Goal: Register for event/course

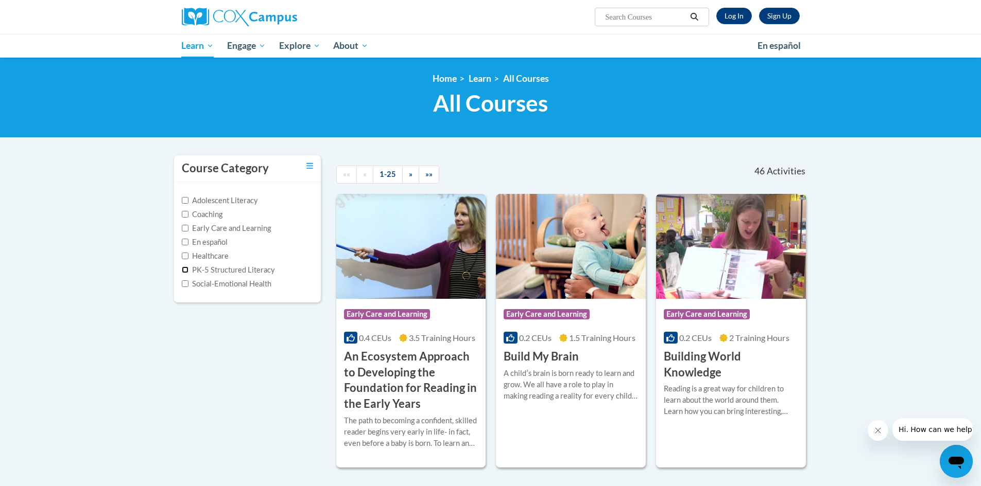
click at [186, 268] on input "PK-5 Structured Literacy" at bounding box center [185, 270] width 7 height 7
checkbox input "true"
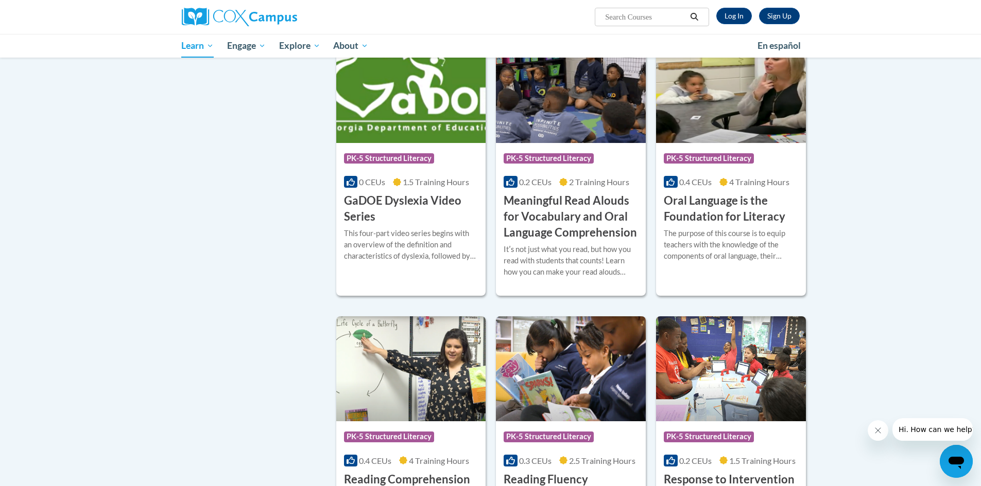
scroll to position [669, 0]
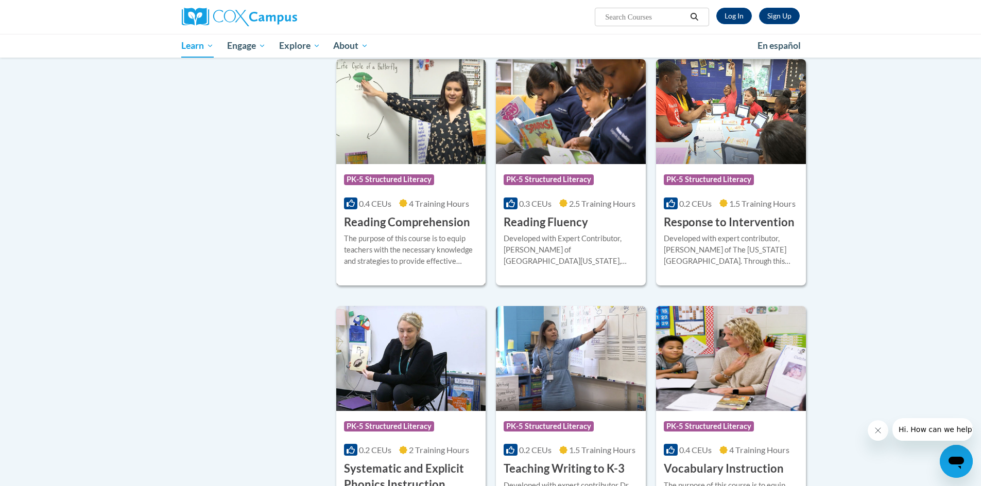
click at [379, 220] on h3 "Reading Comprehension" at bounding box center [407, 223] width 126 height 16
